Goal: Book appointment/travel/reservation

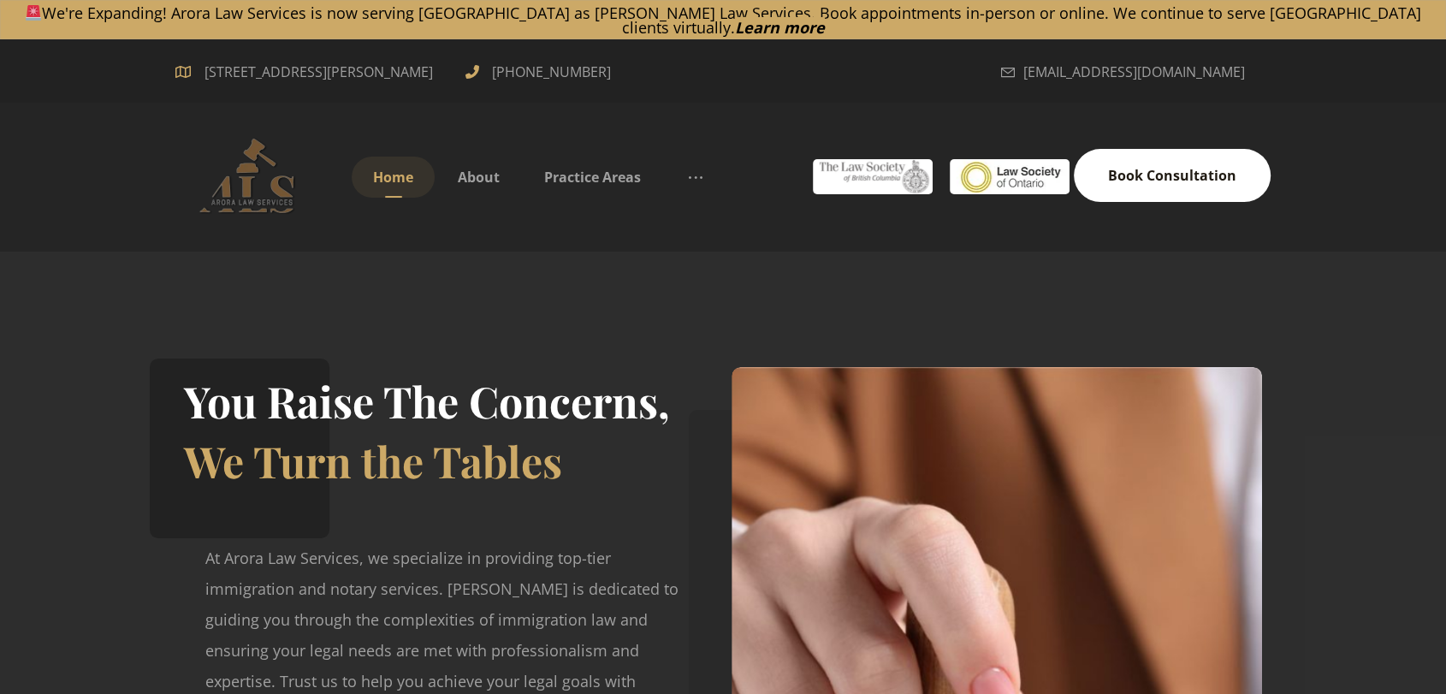
click at [1128, 168] on span "Book Consultation" at bounding box center [1172, 175] width 128 height 19
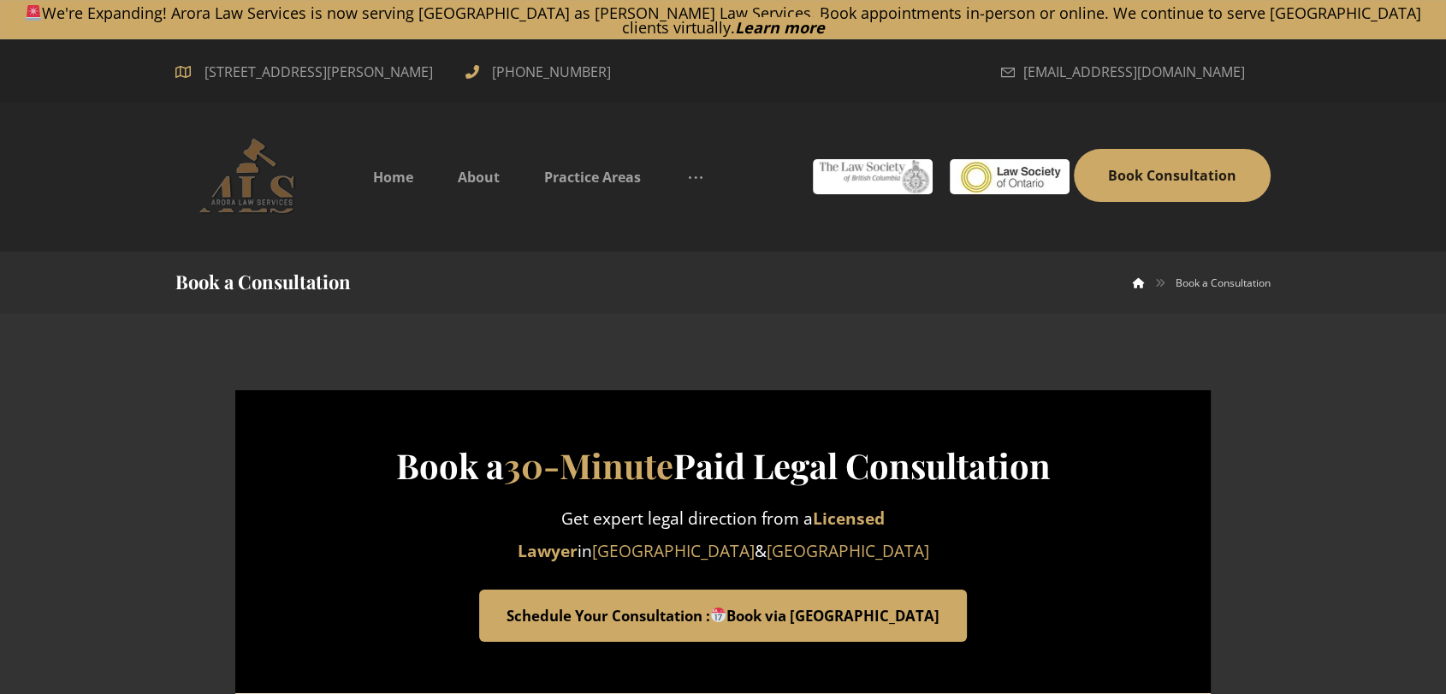
click at [671, 600] on link "Schedule Your Consultation : Book via Calendly" at bounding box center [723, 615] width 488 height 53
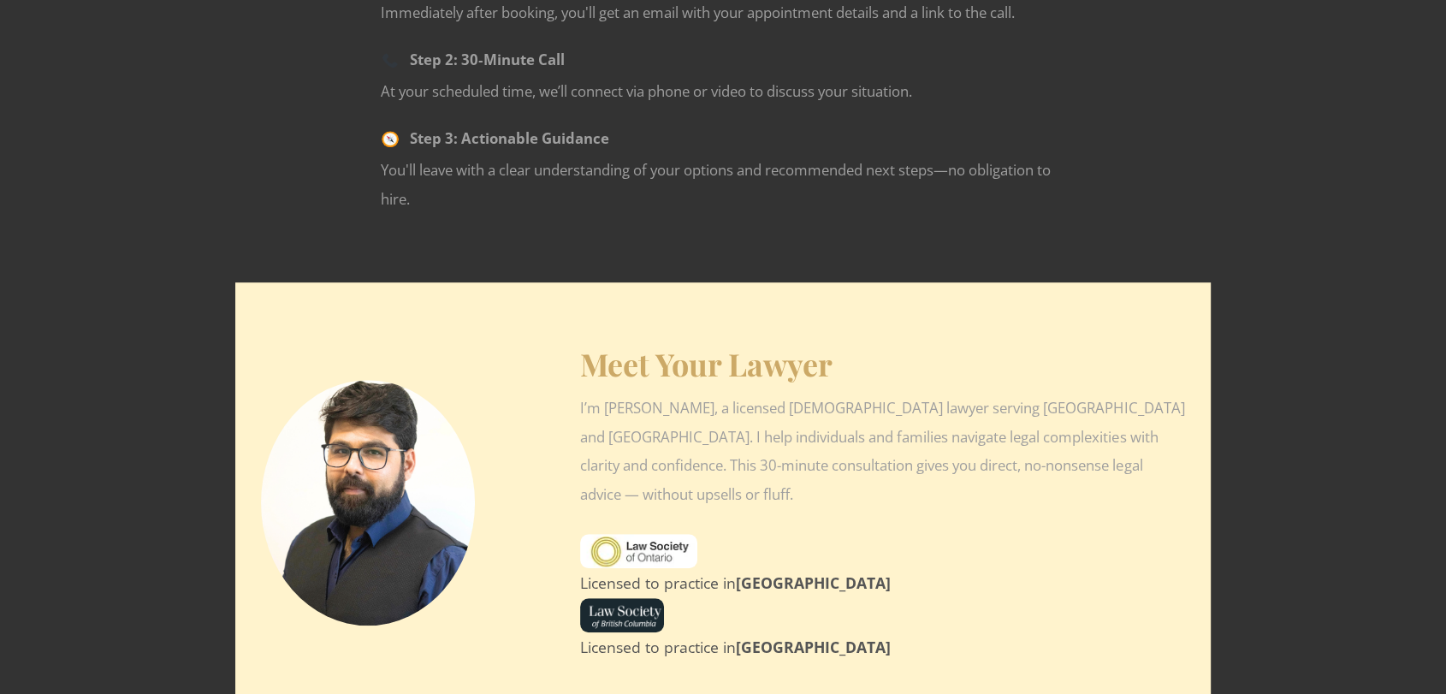
scroll to position [665, 0]
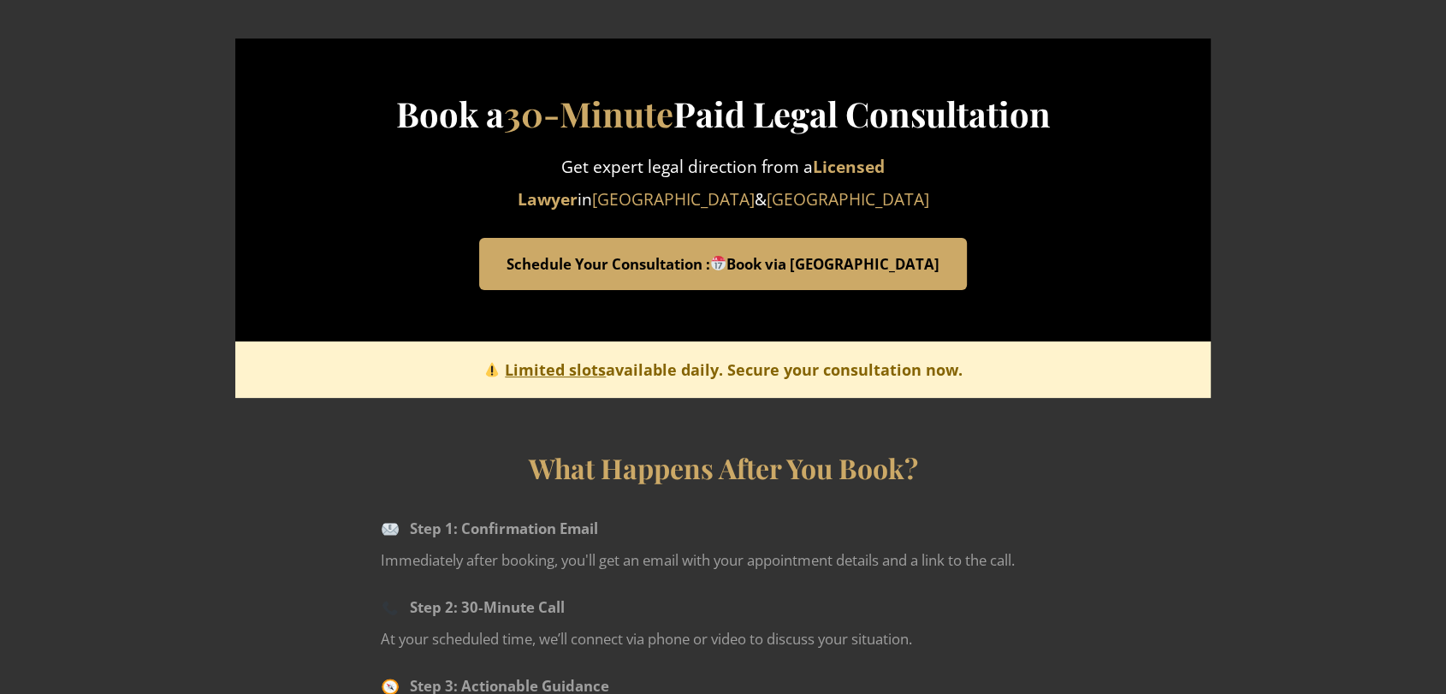
scroll to position [380, 0]
